Goal: Transaction & Acquisition: Purchase product/service

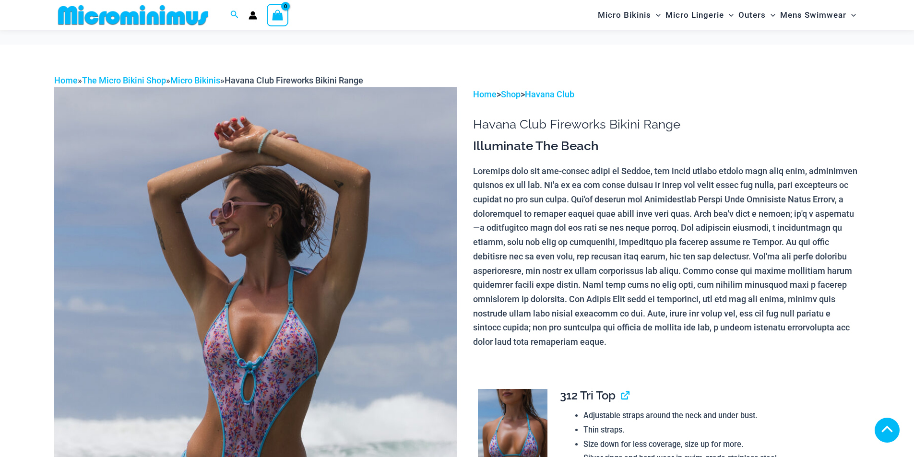
scroll to position [861, 0]
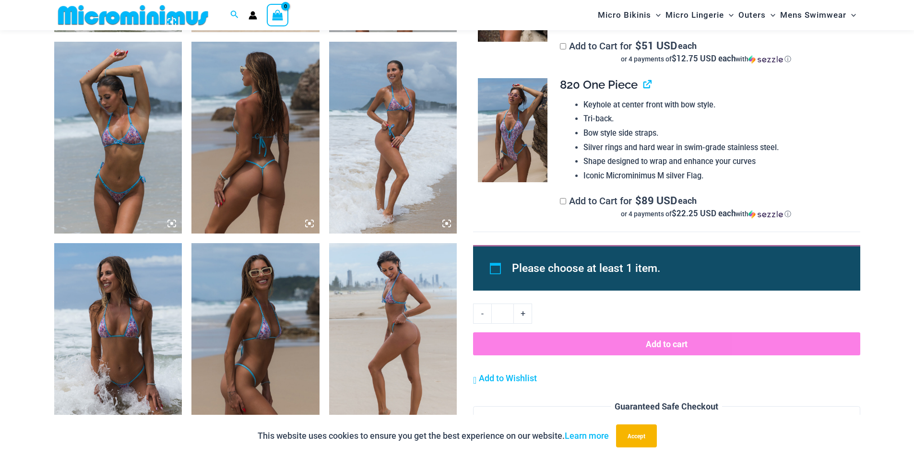
click at [140, 341] on img at bounding box center [118, 339] width 128 height 192
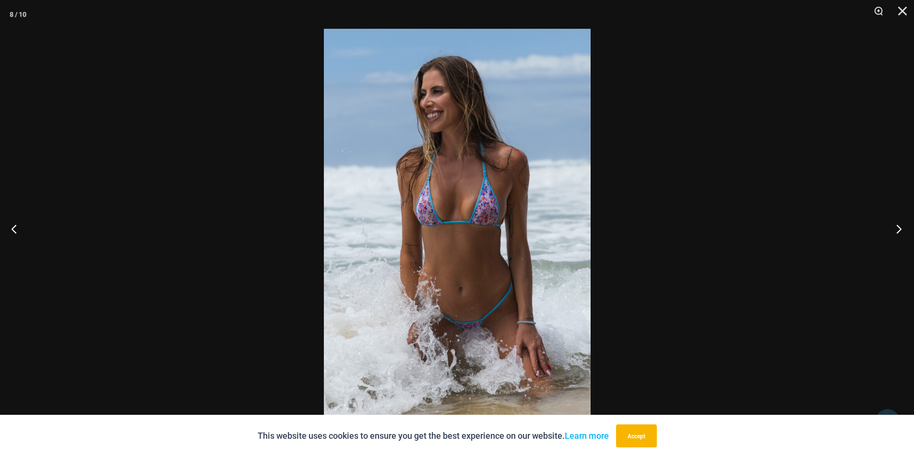
click at [899, 235] on button "Next" at bounding box center [896, 229] width 36 height 48
